Goal: Use online tool/utility: Utilize a website feature to perform a specific function

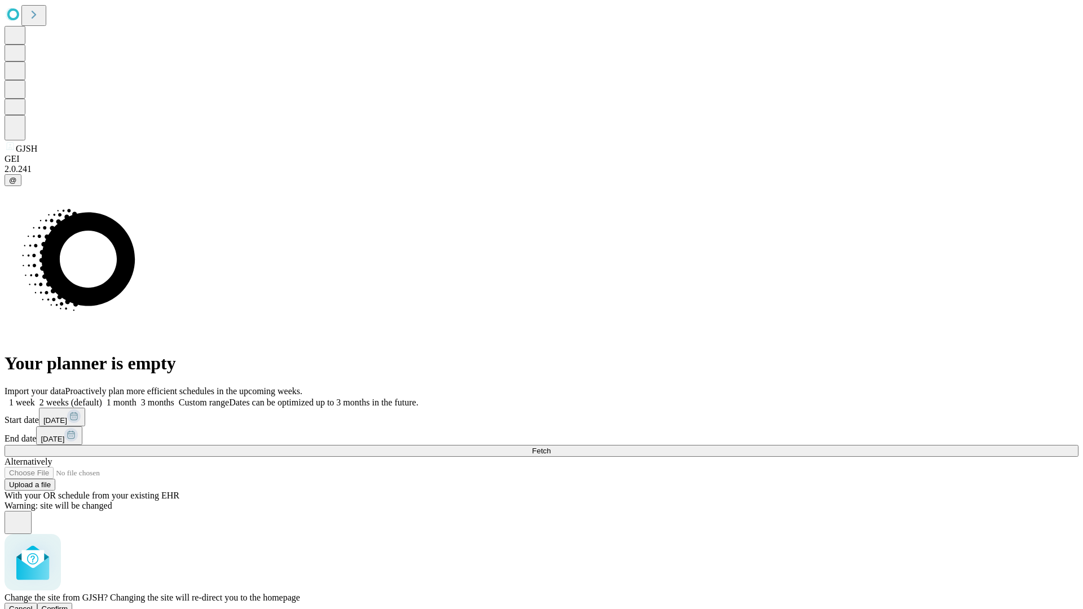
click at [68, 604] on span "Confirm" at bounding box center [55, 608] width 26 height 8
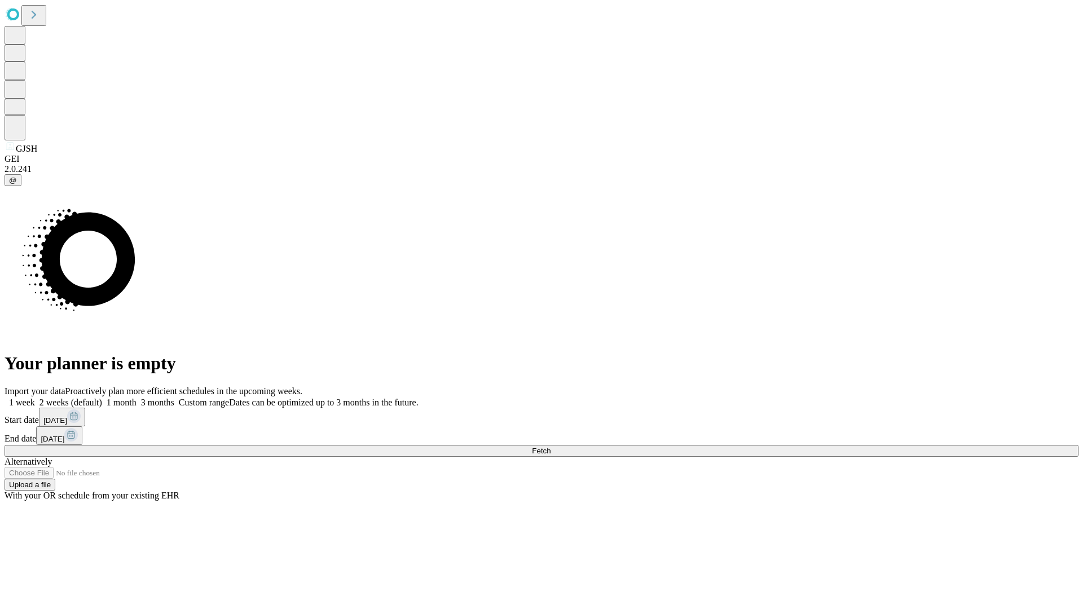
click at [35, 397] on label "1 week" at bounding box center [20, 402] width 30 height 10
click at [550, 447] on span "Fetch" at bounding box center [541, 451] width 19 height 8
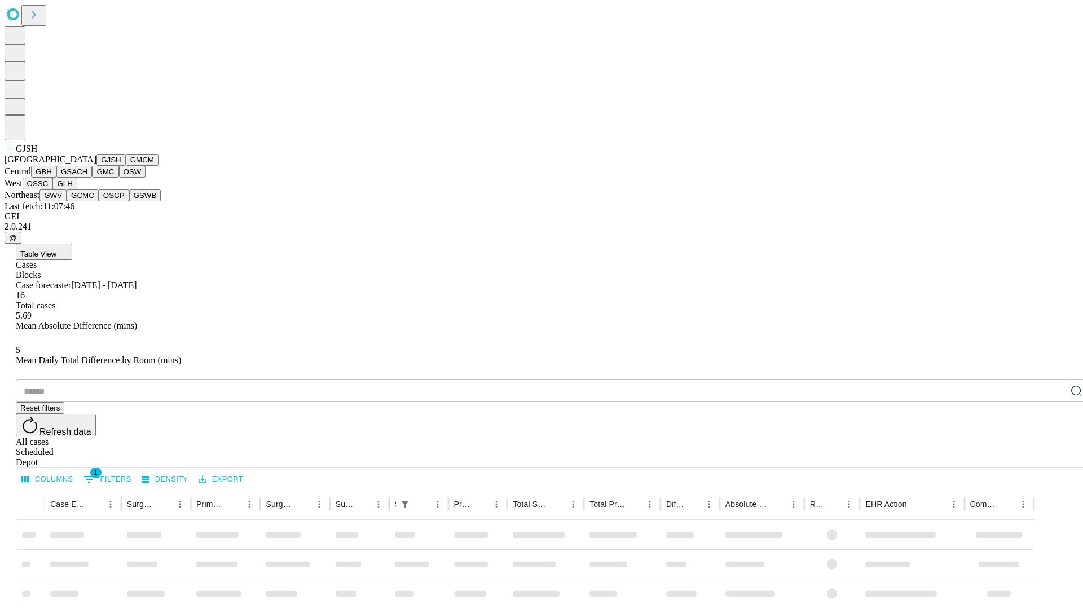
click at [126, 166] on button "GMCM" at bounding box center [142, 160] width 33 height 12
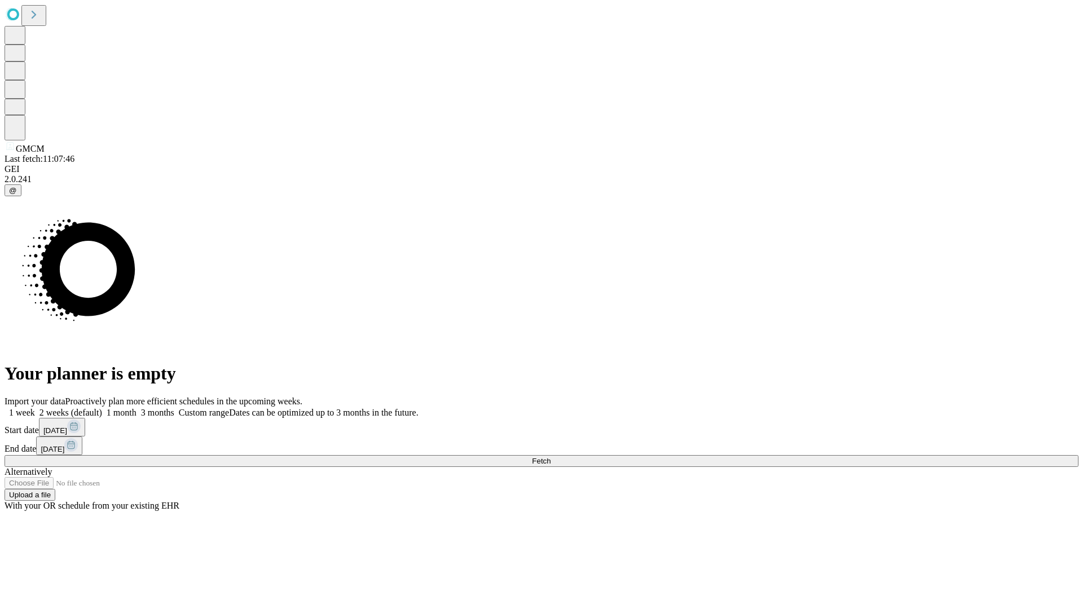
click at [550, 457] on span "Fetch" at bounding box center [541, 461] width 19 height 8
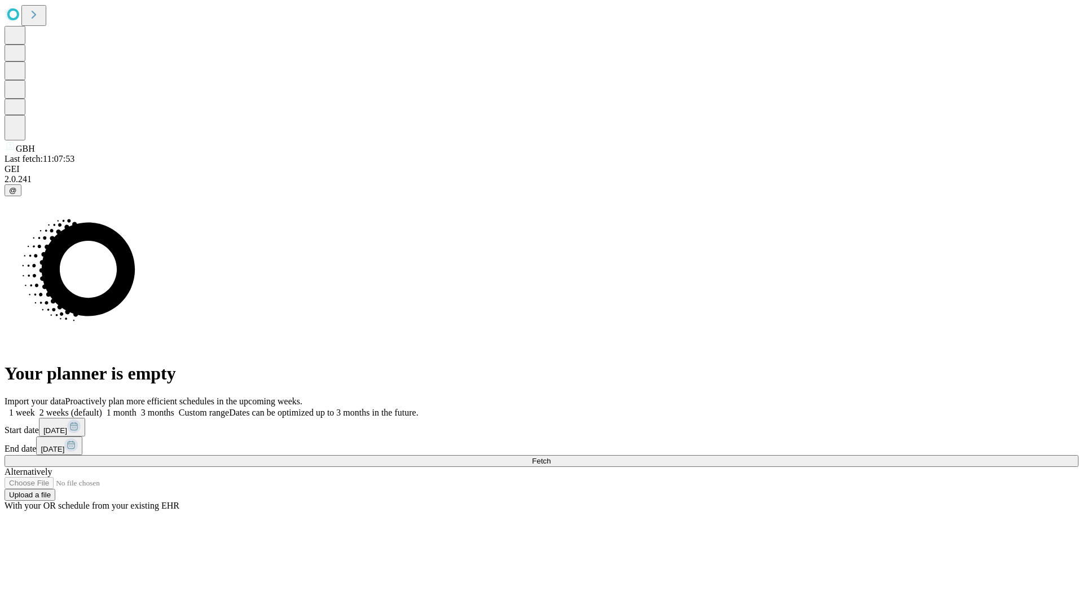
click at [35, 408] on label "1 week" at bounding box center [20, 413] width 30 height 10
click at [550, 457] on span "Fetch" at bounding box center [541, 461] width 19 height 8
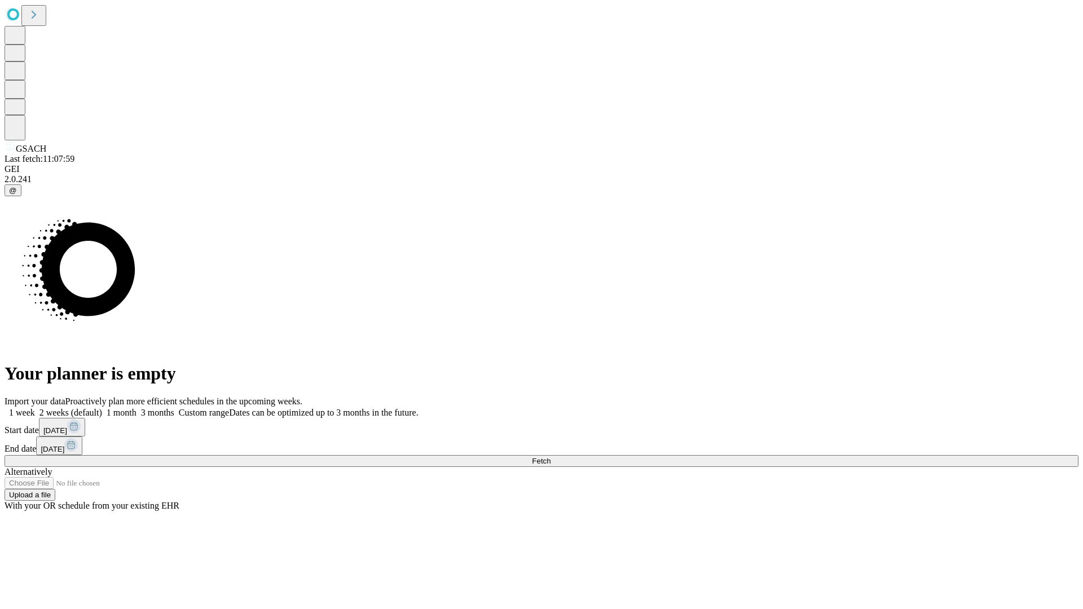
click at [35, 408] on label "1 week" at bounding box center [20, 413] width 30 height 10
click at [550, 457] on span "Fetch" at bounding box center [541, 461] width 19 height 8
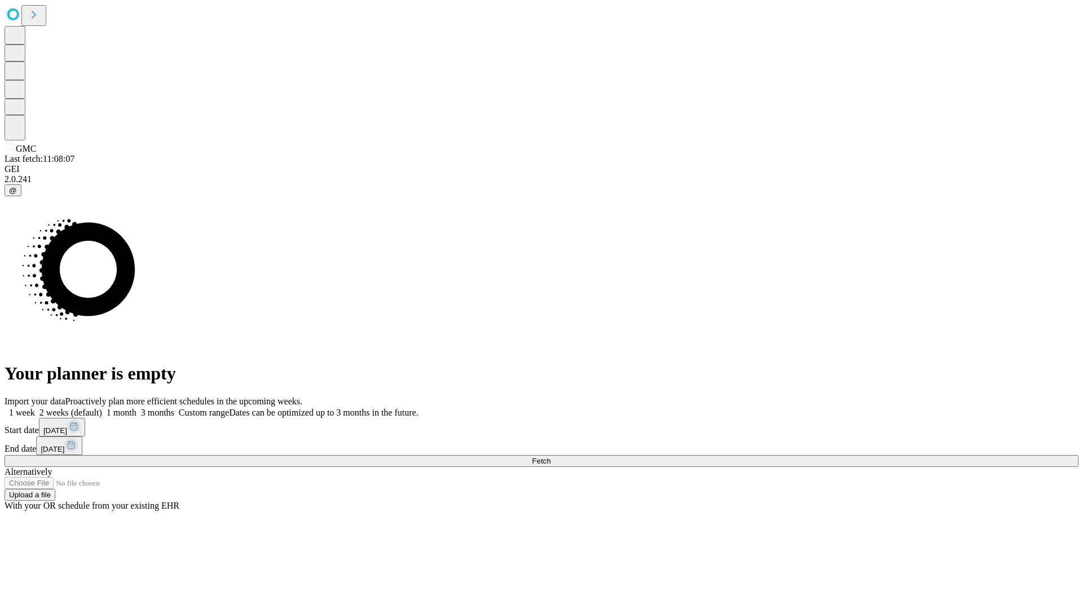
click at [35, 408] on label "1 week" at bounding box center [20, 413] width 30 height 10
click at [550, 457] on span "Fetch" at bounding box center [541, 461] width 19 height 8
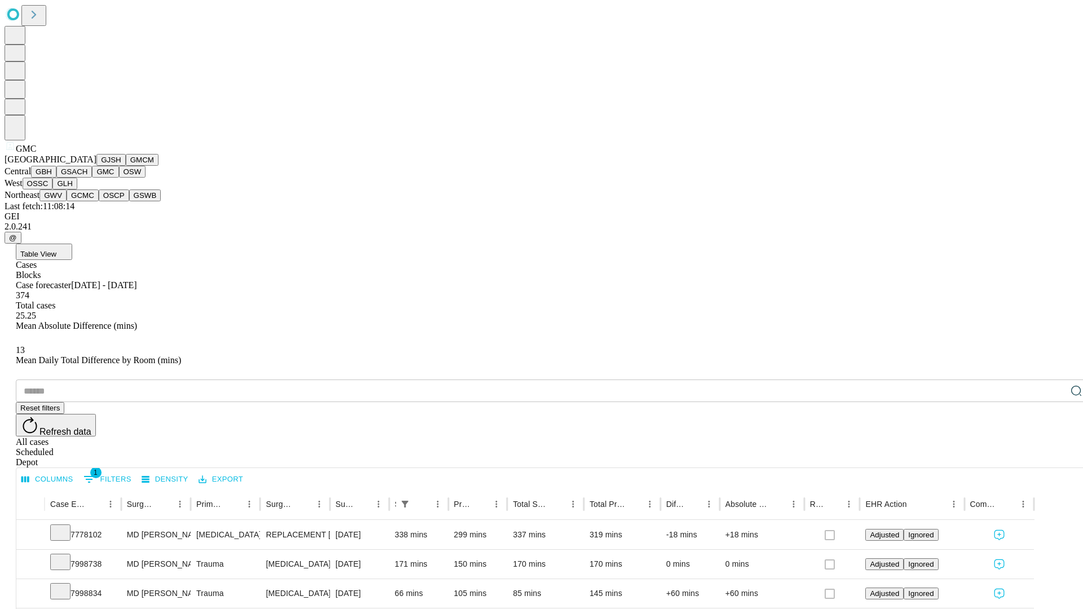
click at [119, 178] on button "OSW" at bounding box center [132, 172] width 27 height 12
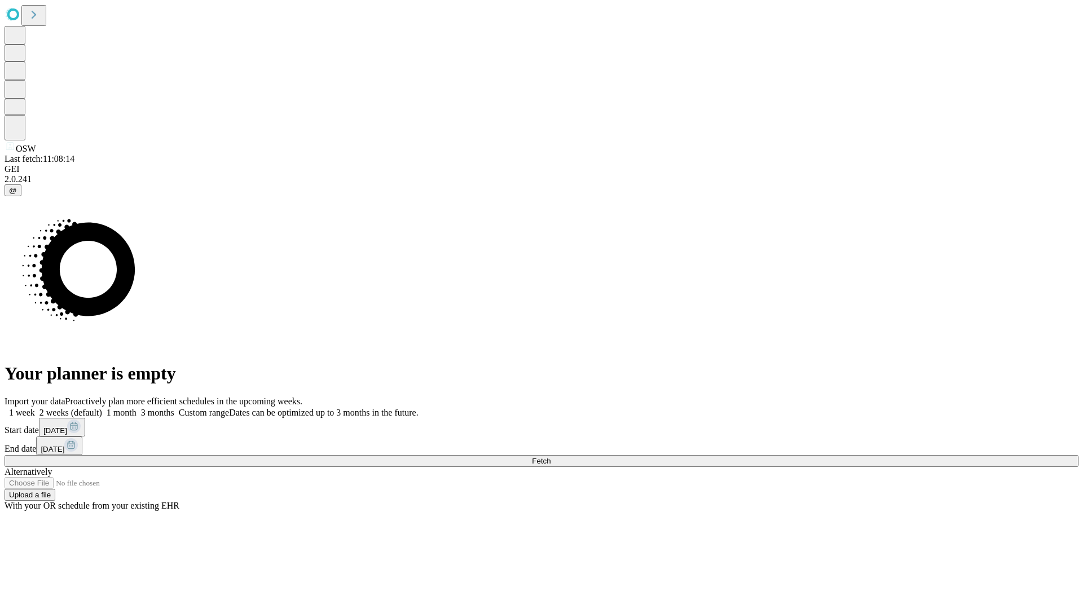
click at [35, 408] on label "1 week" at bounding box center [20, 413] width 30 height 10
click at [550, 457] on span "Fetch" at bounding box center [541, 461] width 19 height 8
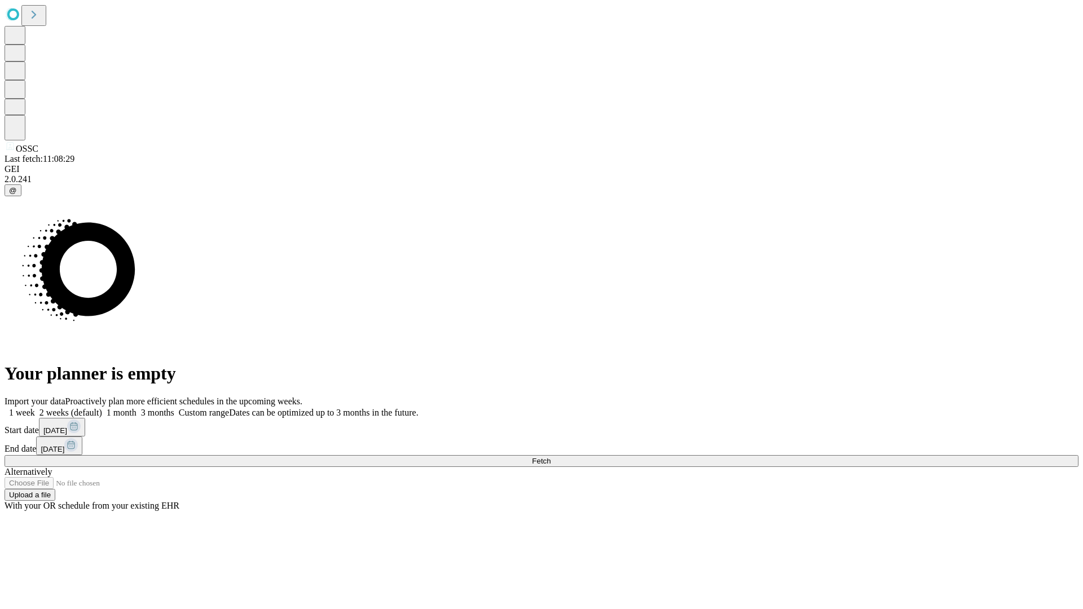
click at [35, 408] on label "1 week" at bounding box center [20, 413] width 30 height 10
click at [550, 457] on span "Fetch" at bounding box center [541, 461] width 19 height 8
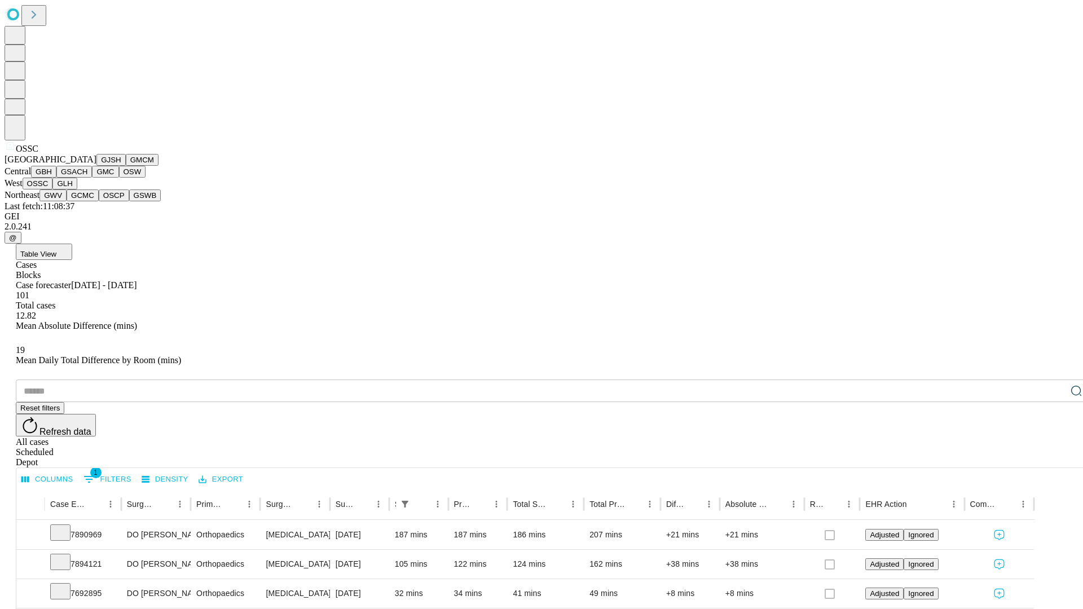
click at [77, 189] on button "GLH" at bounding box center [64, 184] width 24 height 12
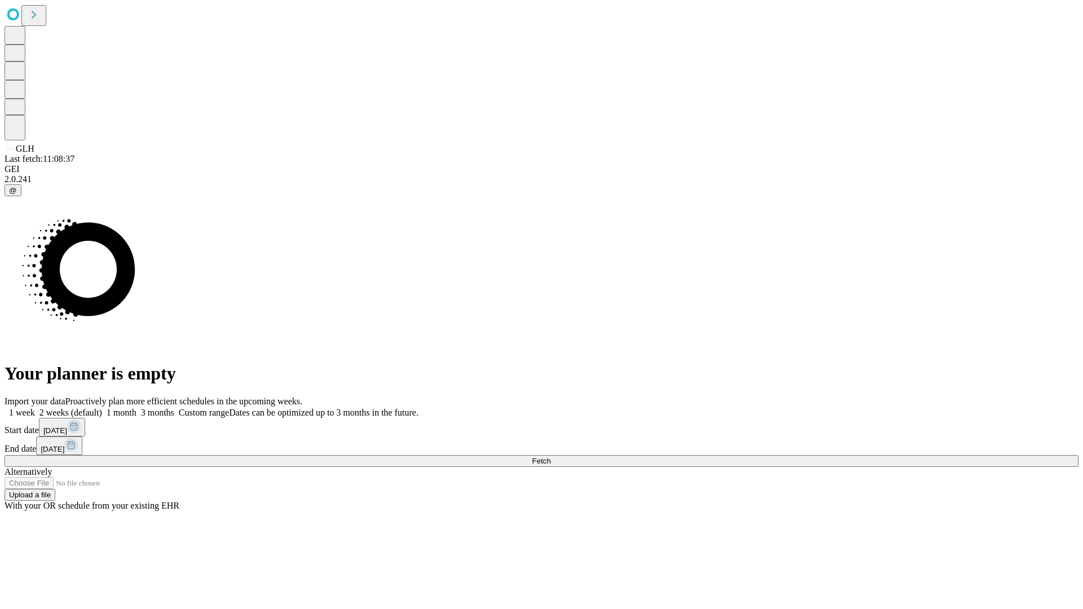
click at [35, 408] on label "1 week" at bounding box center [20, 413] width 30 height 10
click at [550, 457] on span "Fetch" at bounding box center [541, 461] width 19 height 8
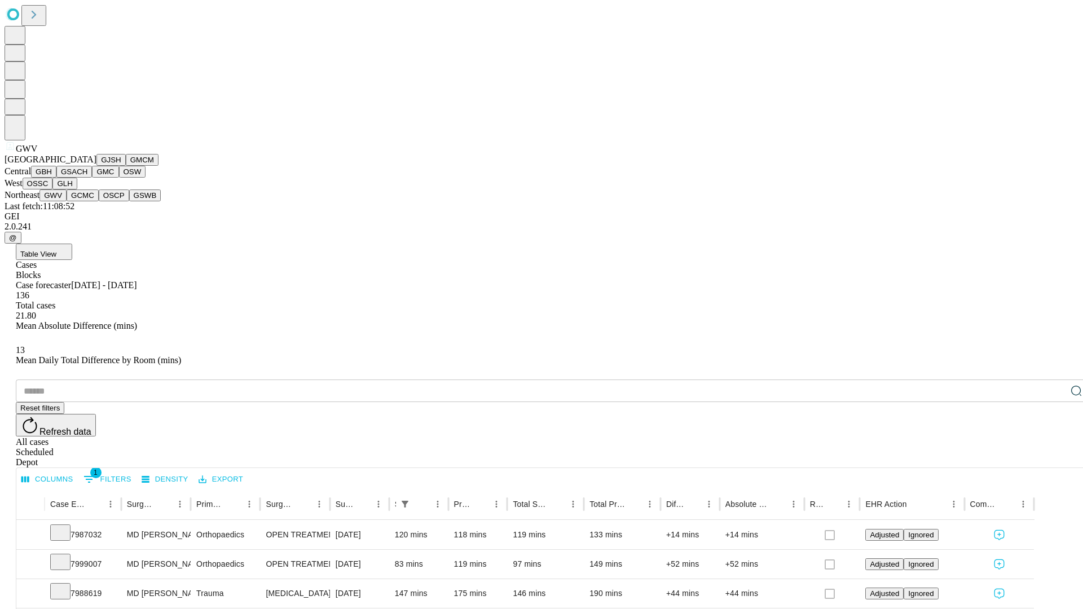
click at [87, 201] on button "GCMC" at bounding box center [83, 195] width 32 height 12
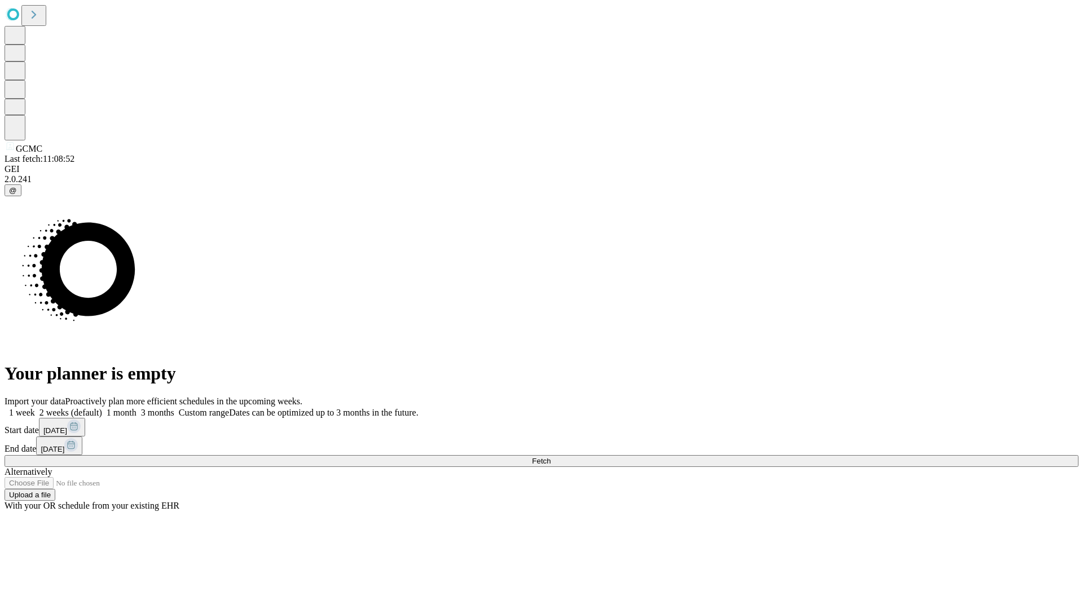
click at [35, 408] on label "1 week" at bounding box center [20, 413] width 30 height 10
click at [550, 457] on span "Fetch" at bounding box center [541, 461] width 19 height 8
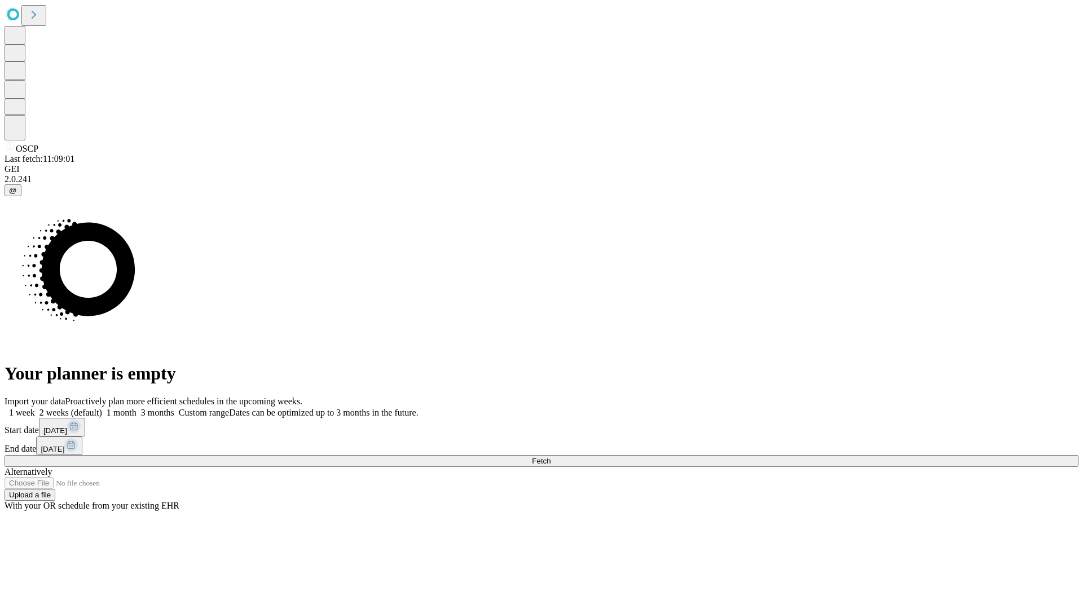
click at [35, 408] on label "1 week" at bounding box center [20, 413] width 30 height 10
click at [550, 457] on span "Fetch" at bounding box center [541, 461] width 19 height 8
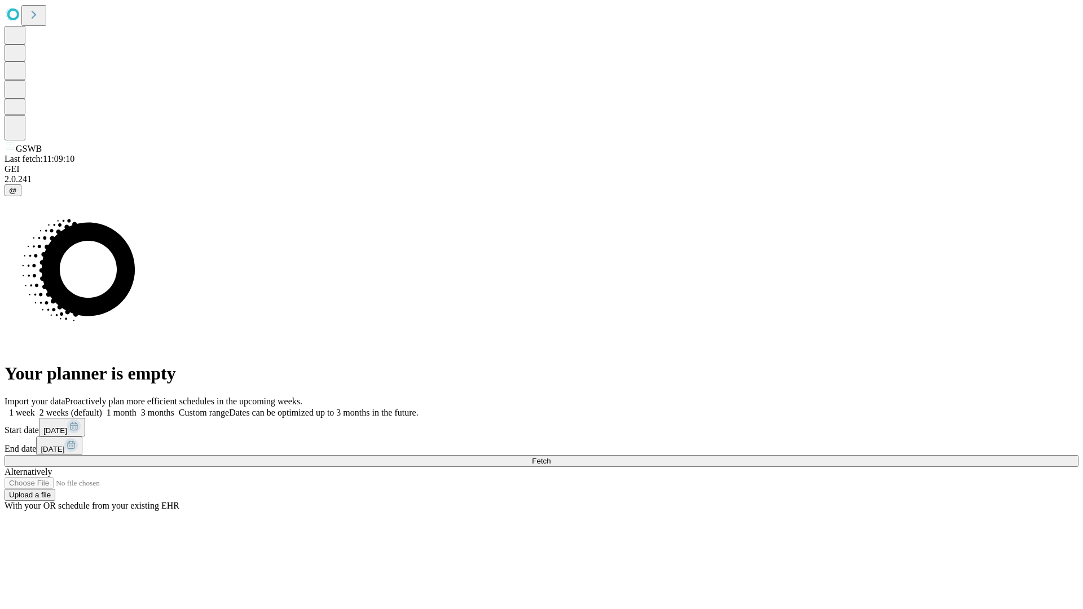
click at [550, 457] on span "Fetch" at bounding box center [541, 461] width 19 height 8
